Goal: Task Accomplishment & Management: Complete application form

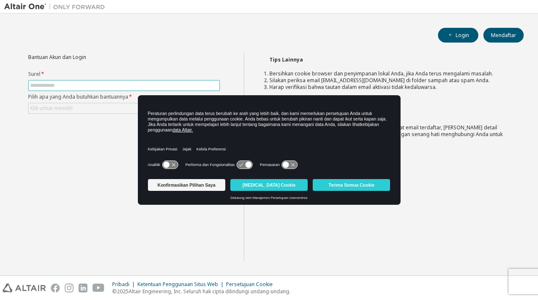
click at [91, 82] on input "text" at bounding box center [124, 85] width 188 height 7
type input "**********"
click at [341, 186] on font "Terima Semua Cookie" at bounding box center [352, 184] width 46 height 5
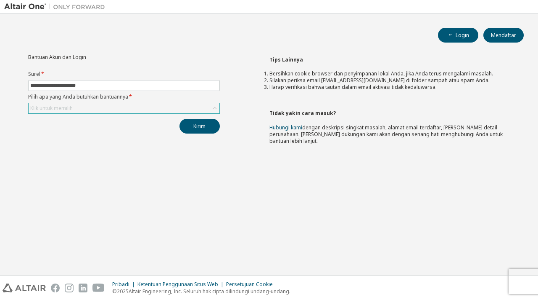
click at [195, 106] on div "Klik untuk memilih" at bounding box center [124, 108] width 191 height 10
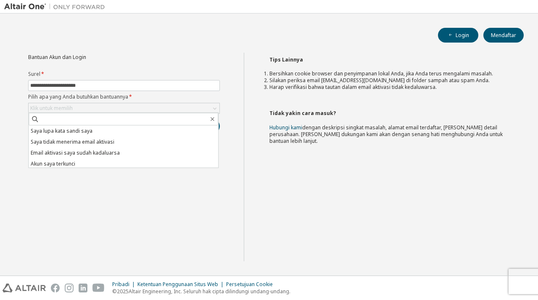
click at [204, 90] on form "**********" at bounding box center [124, 92] width 192 height 43
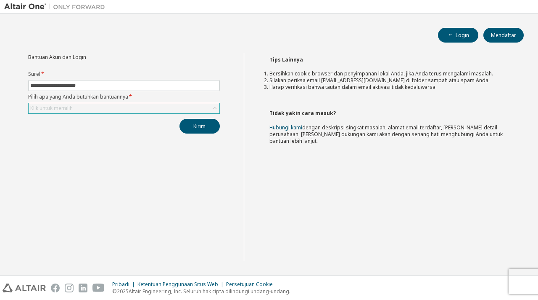
click at [196, 109] on div "Klik untuk memilih" at bounding box center [124, 108] width 191 height 10
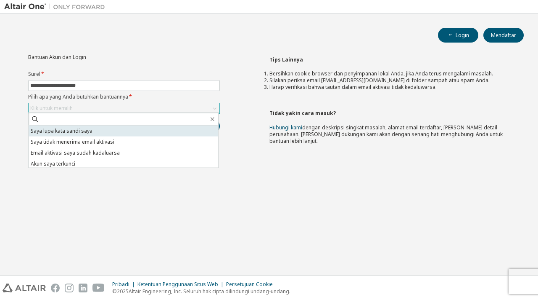
click at [148, 133] on li "Saya lupa kata sandi saya" at bounding box center [124, 130] width 190 height 11
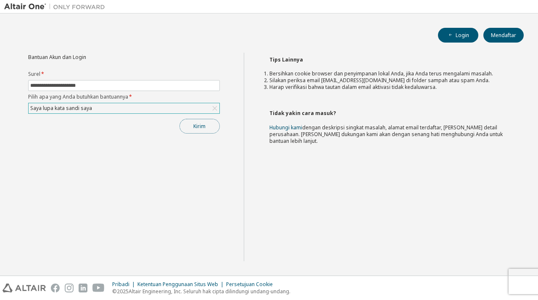
click at [203, 130] on button "Kirim" at bounding box center [200, 126] width 40 height 15
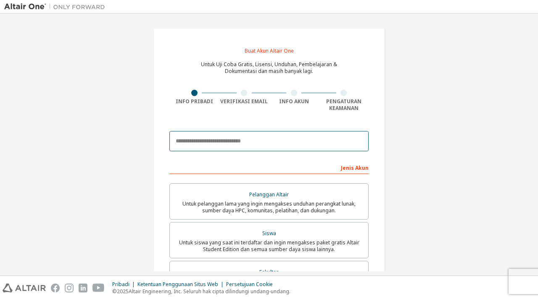
click at [223, 141] on input "email" at bounding box center [269, 141] width 199 height 20
type input "**********"
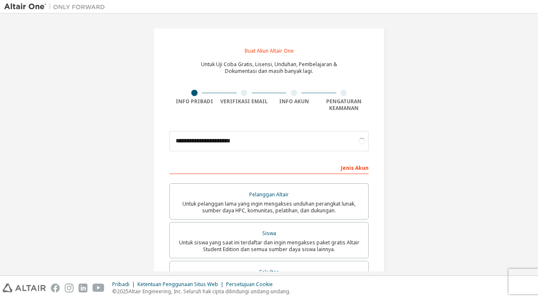
click at [350, 167] on font "Jenis Akun" at bounding box center [355, 167] width 28 height 7
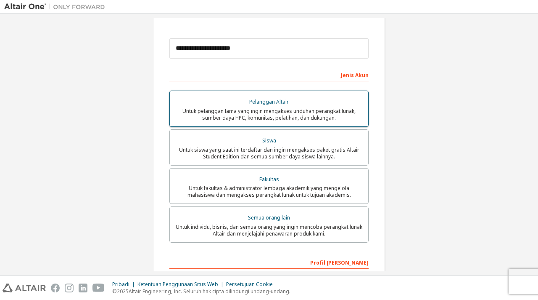
scroll to position [95, 0]
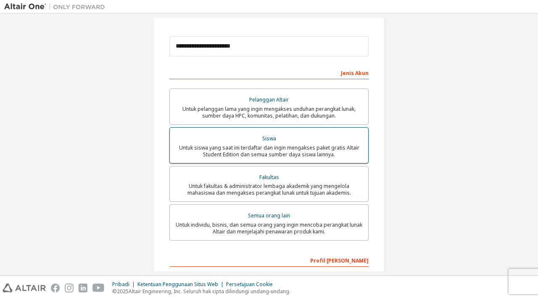
click at [255, 147] on font "Untuk siswa yang saat ini terdaftar dan ingin mengakses paket gratis Altair Stu…" at bounding box center [269, 151] width 180 height 14
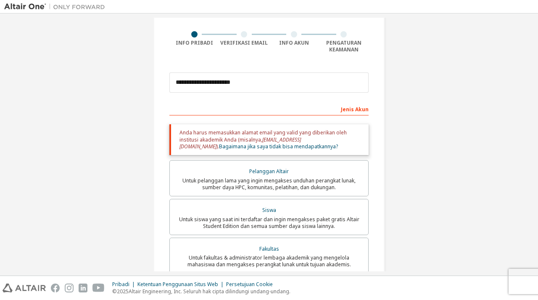
scroll to position [58, 0]
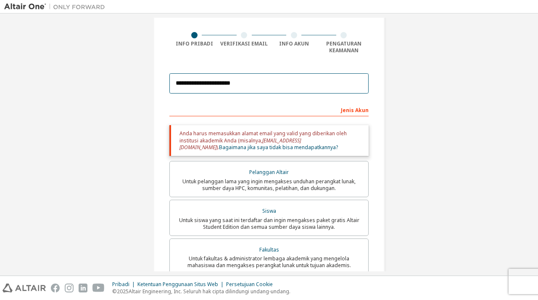
drag, startPoint x: 259, startPoint y: 78, endPoint x: 131, endPoint y: 88, distance: 128.7
click at [131, 88] on div "**********" at bounding box center [269, 205] width 530 height 490
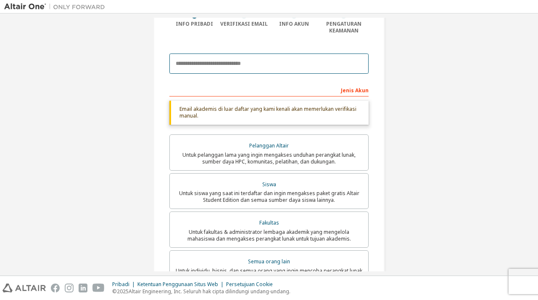
scroll to position [79, 0]
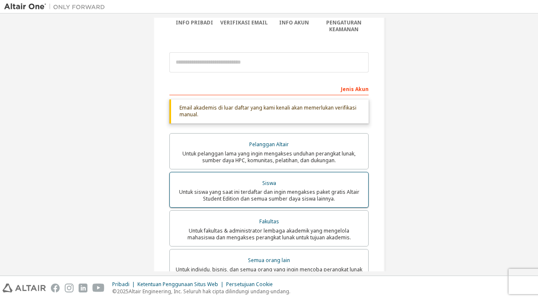
click at [233, 190] on font "Untuk siswa yang saat ini terdaftar dan ingin mengakses paket gratis Altair Stu…" at bounding box center [269, 195] width 180 height 14
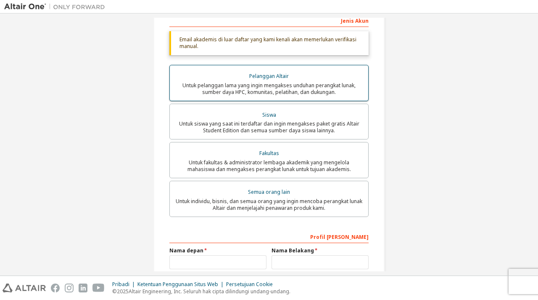
scroll to position [148, 0]
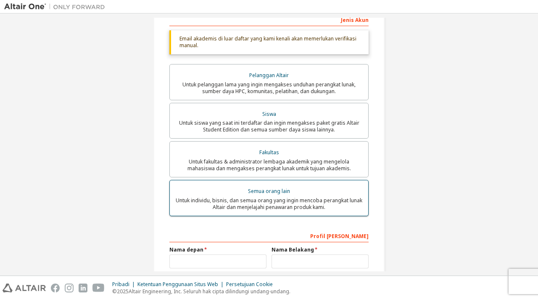
click at [270, 201] on font "Untuk individu, bisnis, dan semua orang yang ingin mencoba perangkat lunak Alta…" at bounding box center [269, 203] width 187 height 14
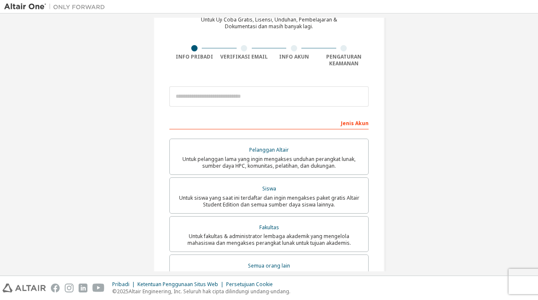
scroll to position [46, 0]
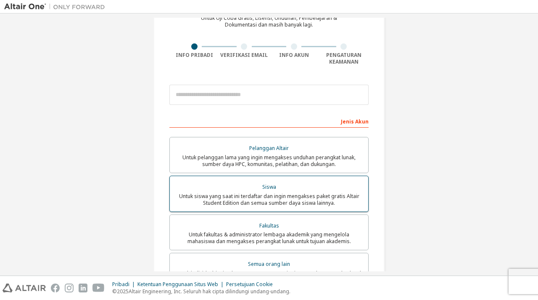
click at [267, 202] on font "Untuk siswa yang saat ini terdaftar dan ingin mengakses paket gratis Altair Stu…" at bounding box center [269, 199] width 180 height 14
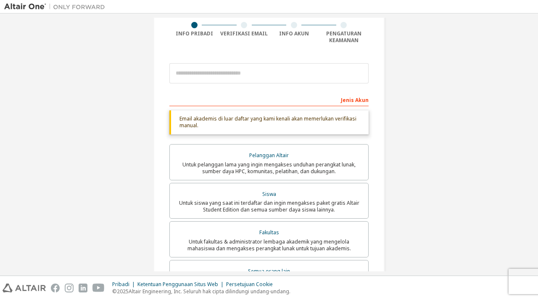
scroll to position [68, 0]
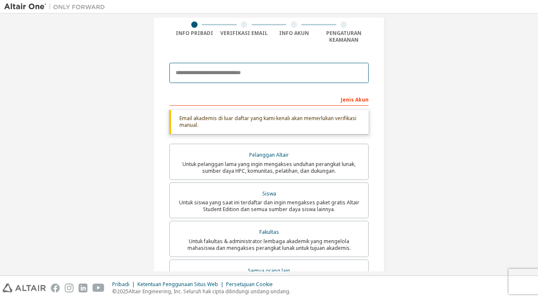
click at [223, 73] on input "email" at bounding box center [269, 73] width 199 height 20
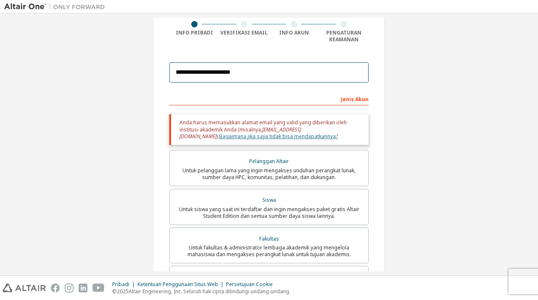
scroll to position [70, 0]
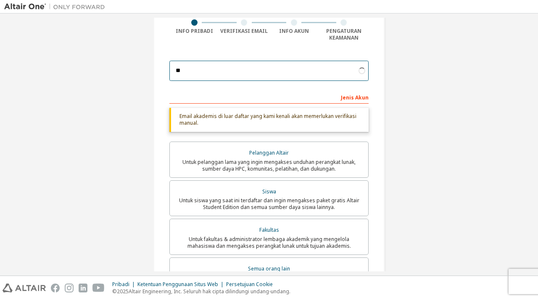
type input "*"
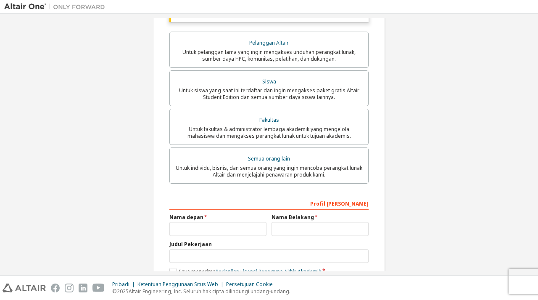
scroll to position [182, 0]
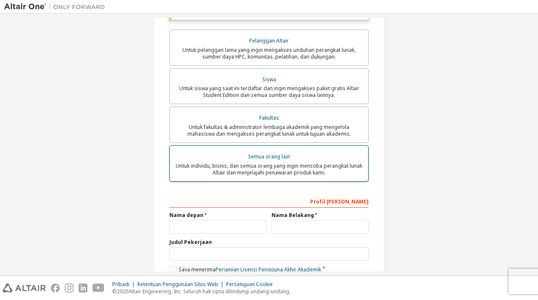
click at [231, 168] on font "Untuk individu, bisnis, dan semua orang yang ingin mencoba perangkat lunak Alta…" at bounding box center [269, 169] width 187 height 14
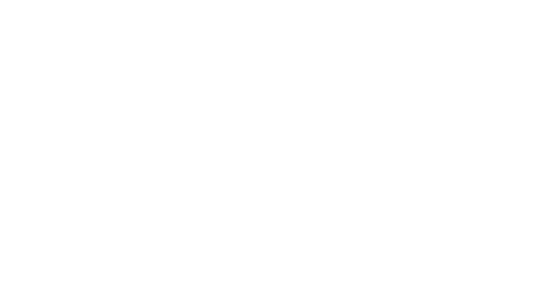
click at [491, 45] on div at bounding box center [269, 150] width 538 height 300
